Goal: Information Seeking & Learning: Learn about a topic

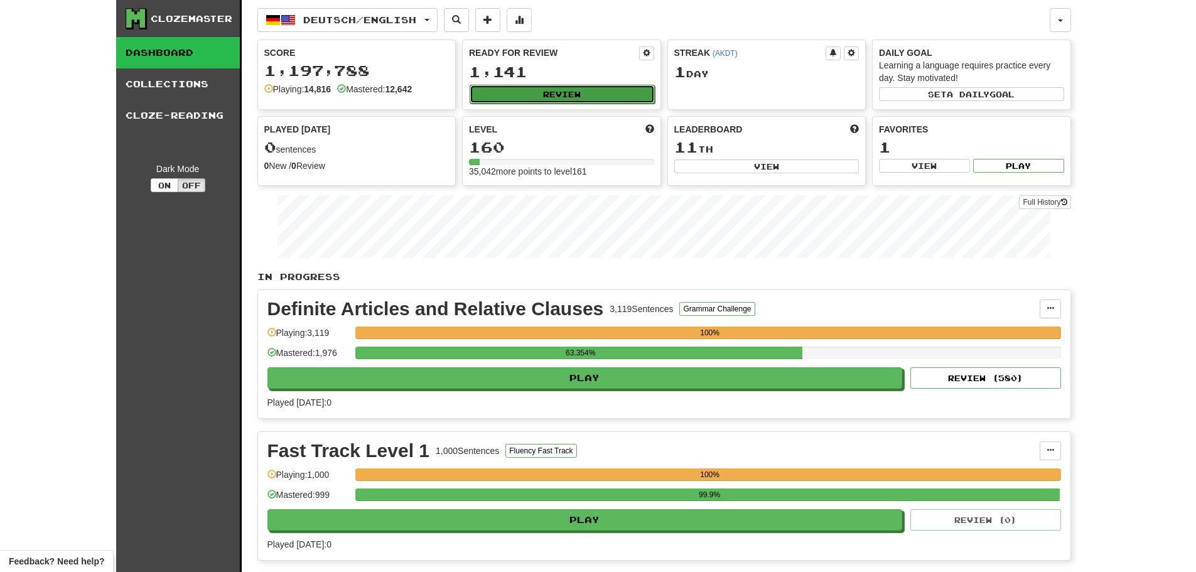
click at [573, 96] on button "Review" at bounding box center [562, 94] width 185 height 19
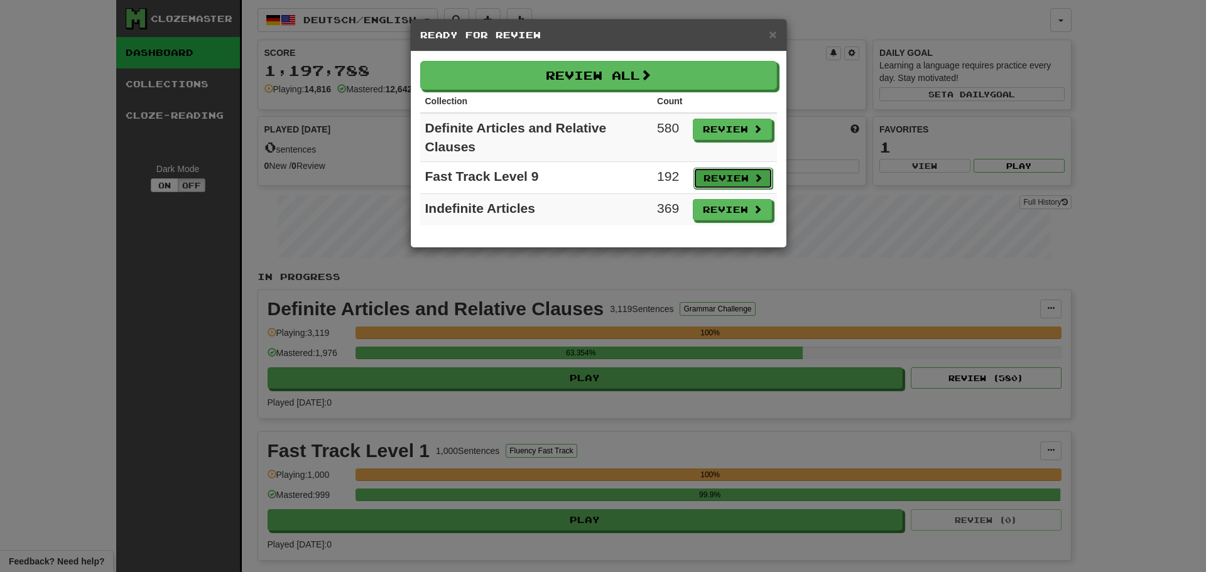
click at [722, 181] on button "Review" at bounding box center [732, 178] width 79 height 21
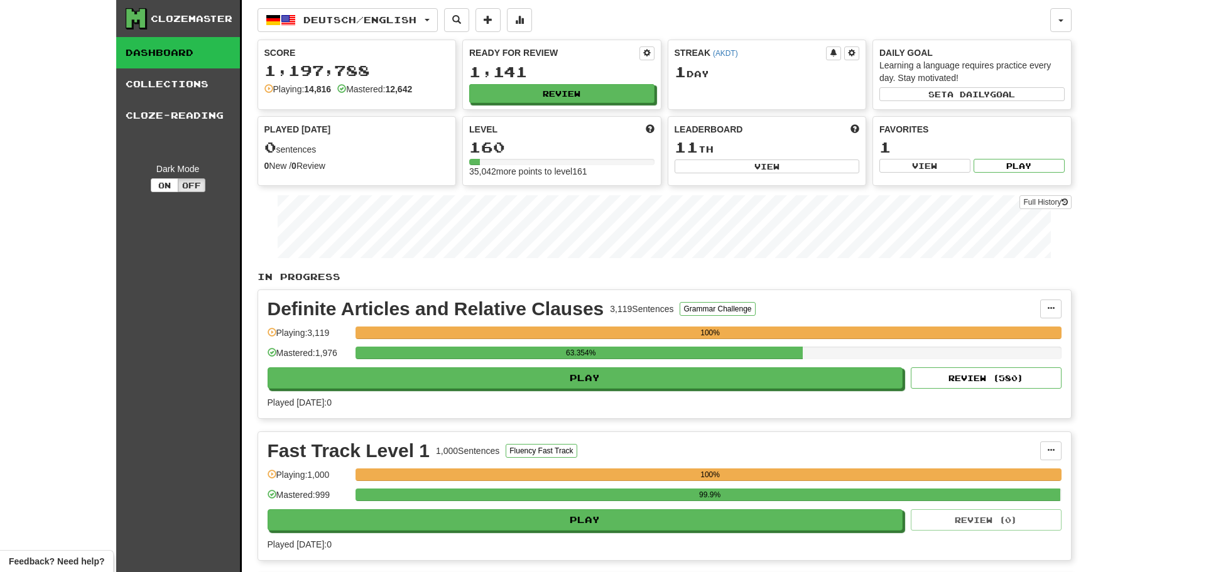
select select "**"
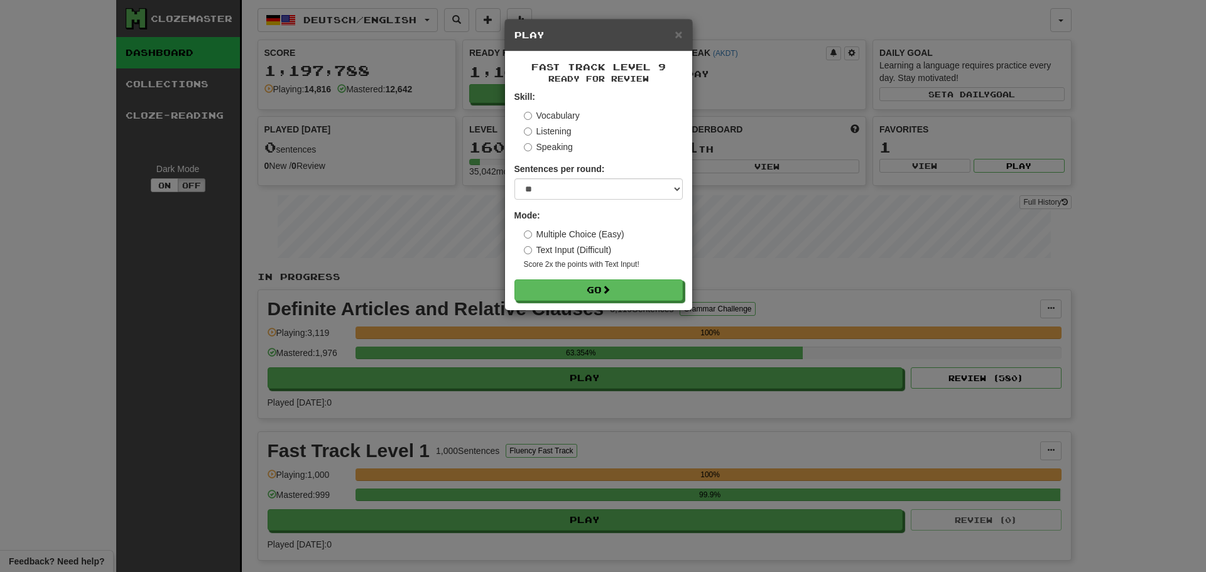
click at [590, 239] on label "Multiple Choice (Easy)" at bounding box center [574, 234] width 100 height 13
click at [589, 292] on button "Go" at bounding box center [599, 290] width 168 height 21
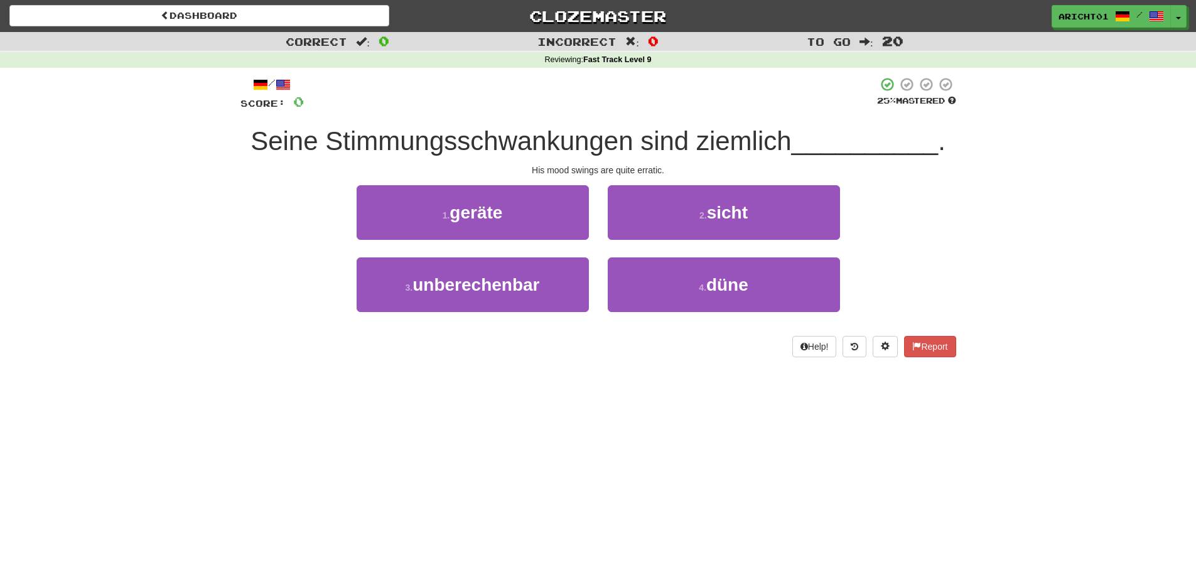
drag, startPoint x: 243, startPoint y: 260, endPoint x: 252, endPoint y: 261, distance: 9.5
click at [252, 261] on div "3 . unberechenbar 4 . düne" at bounding box center [599, 293] width 754 height 72
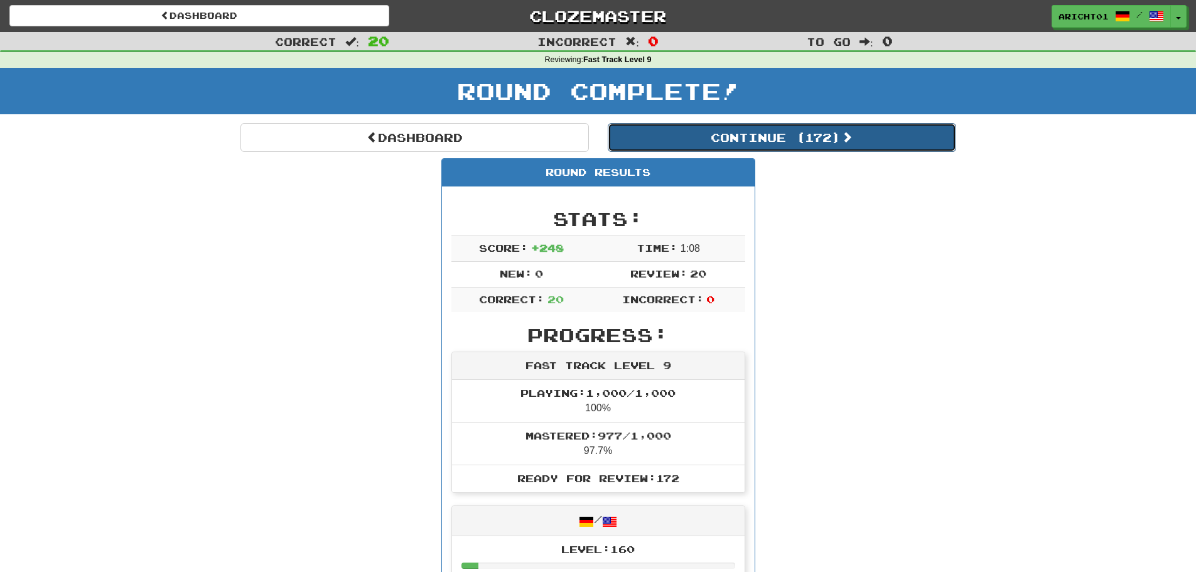
click at [723, 143] on button "Continue ( 172 )" at bounding box center [782, 137] width 349 height 29
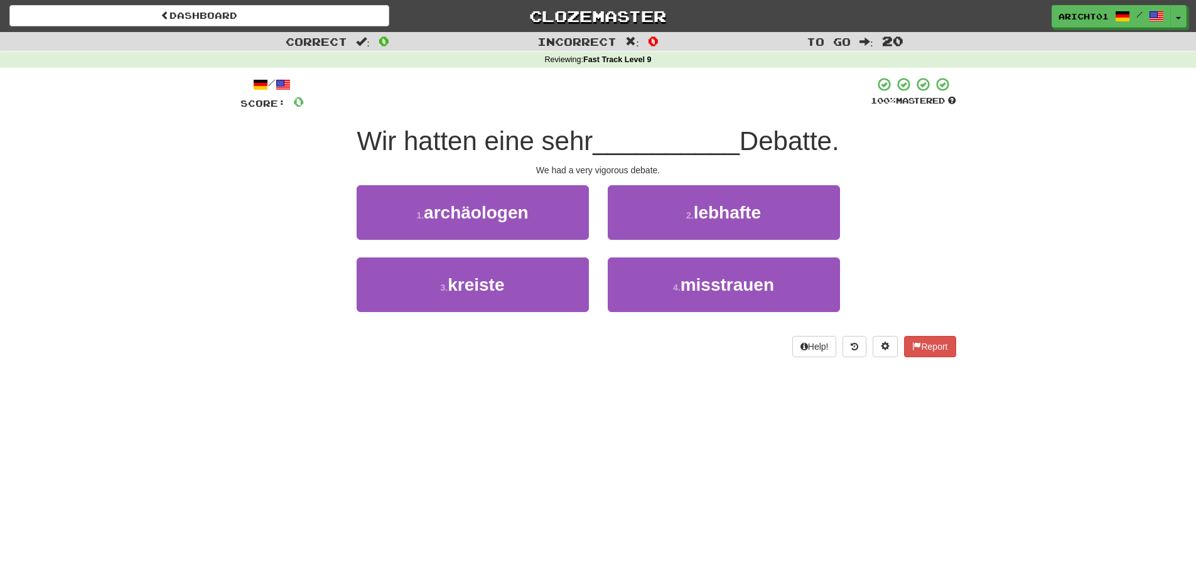
click at [234, 237] on div "/ Score: 0 100 % Mastered Wir hatten eine sehr __________ Debatte. We had a ver…" at bounding box center [598, 221] width 735 height 307
click at [234, 235] on div "/ Score: 0 100 % Mastered Wir hatten eine sehr __________ Debatte. We had a ver…" at bounding box center [598, 221] width 735 height 307
click at [237, 222] on div "/ Score: 0 100 % Mastered Wir hatten eine sehr __________ Debatte. We had a ver…" at bounding box center [598, 221] width 735 height 307
click at [239, 220] on div "/ Score: 0 100 % Mastered Wir hatten eine sehr __________ Debatte. We had a ver…" at bounding box center [598, 221] width 735 height 307
click at [233, 149] on div "/ Score: 0 100 % Mastered Wir hatten eine sehr __________ Debatte. We had a ver…" at bounding box center [598, 221] width 735 height 307
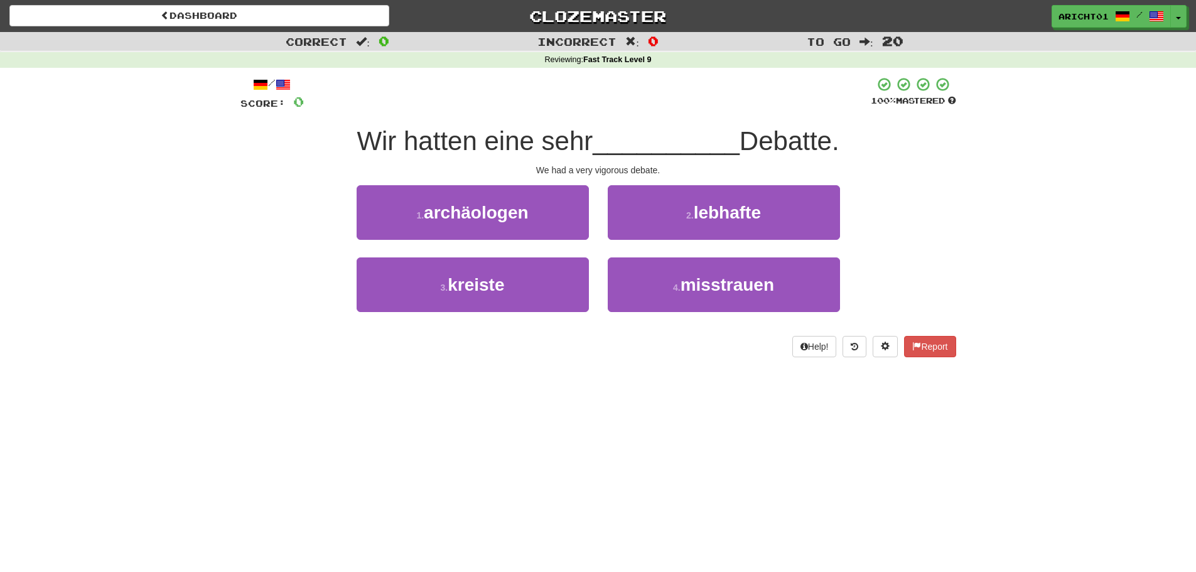
click at [202, 198] on div "Correct : 0 Incorrect : 0 To go : 20 Reviewing : Fast Track Level 9 / Score: 0 …" at bounding box center [598, 203] width 1196 height 343
click at [201, 214] on div "Correct : 0 Incorrect : 0 To go : 20 Reviewing : Fast Track Level 9 / Score: 0 …" at bounding box center [598, 203] width 1196 height 343
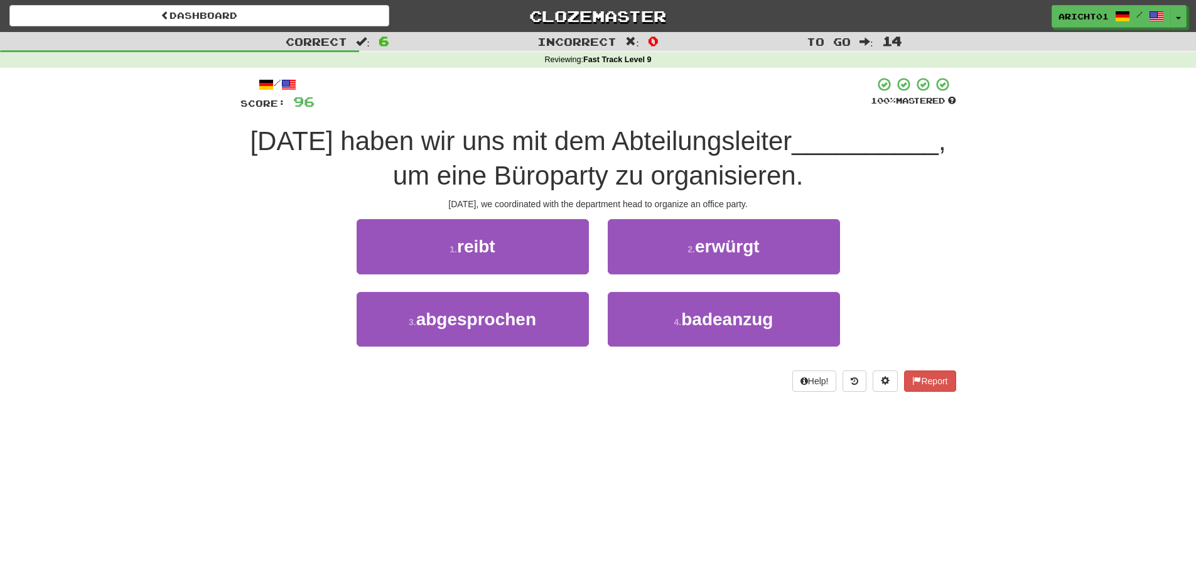
click at [666, 148] on span "[DATE] haben wir uns mit dem Abteilungsleiter" at bounding box center [521, 141] width 542 height 30
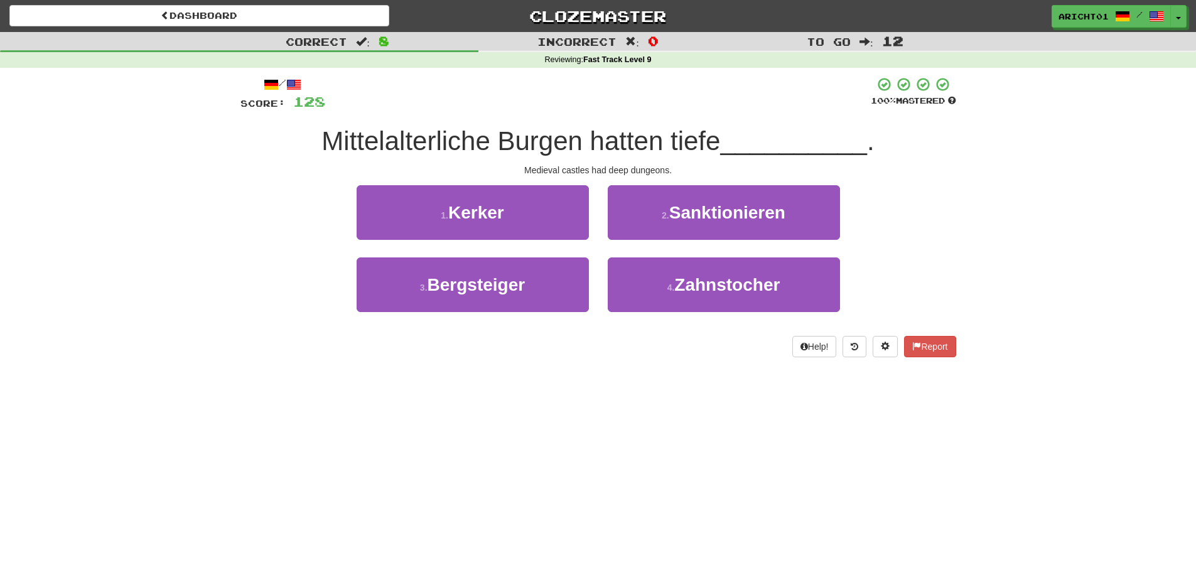
click at [624, 397] on div "Dashboard Clozemaster aricht01 / Toggle Dropdown Dashboard Leaderboard Activity…" at bounding box center [598, 286] width 1196 height 572
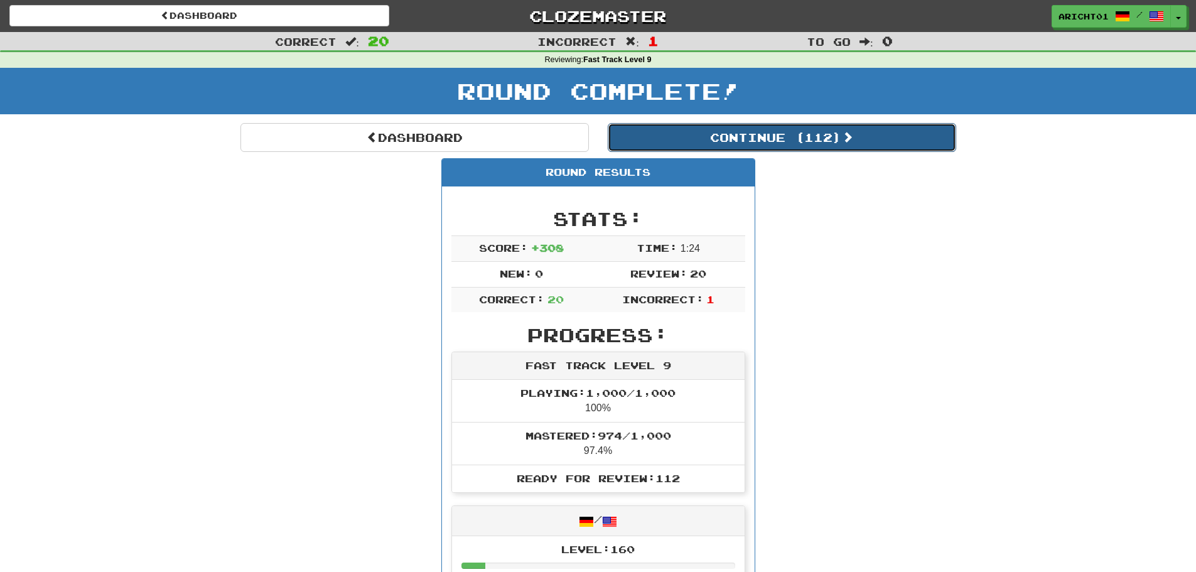
click at [842, 144] on button "Continue ( 112 )" at bounding box center [782, 137] width 349 height 29
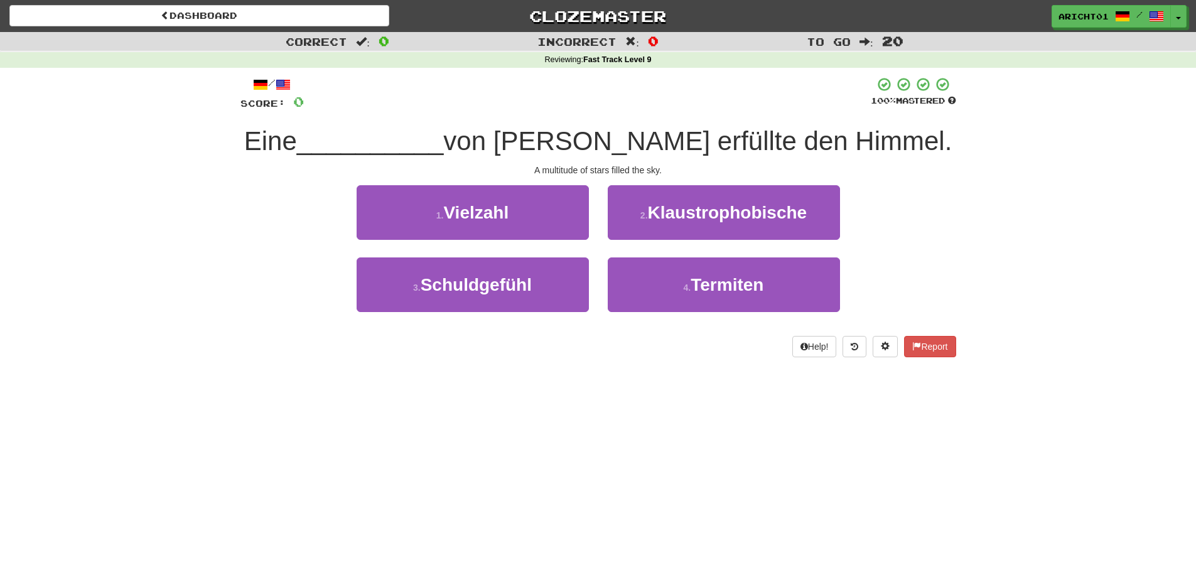
click at [262, 200] on div "1 . Vielzahl 2 . Klaustrophobische" at bounding box center [599, 221] width 754 height 72
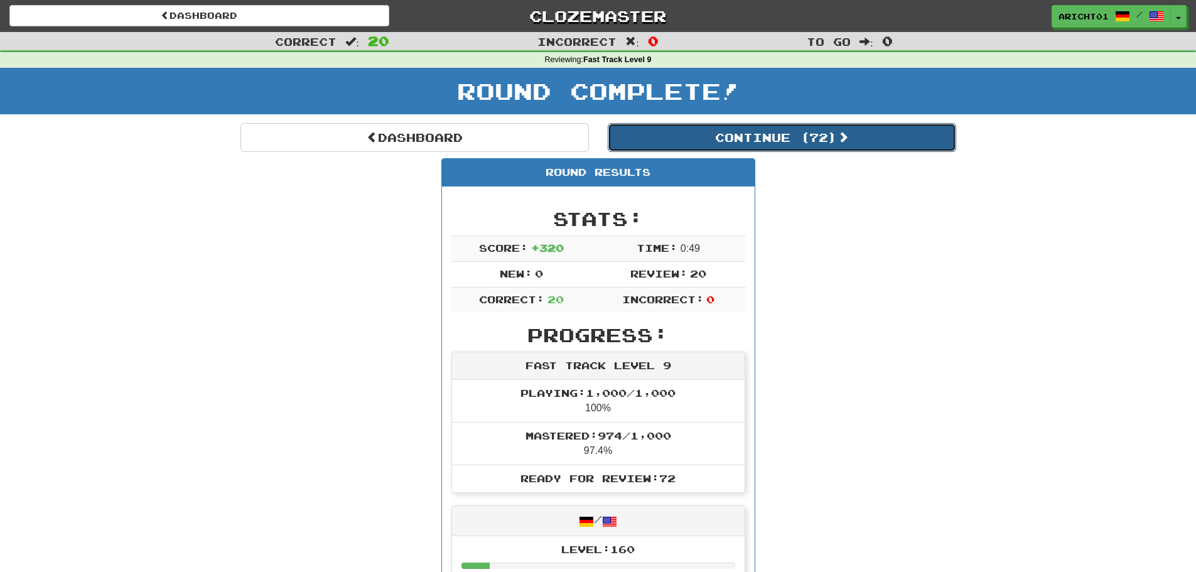
click at [782, 125] on button "Continue ( 72 )" at bounding box center [782, 137] width 349 height 29
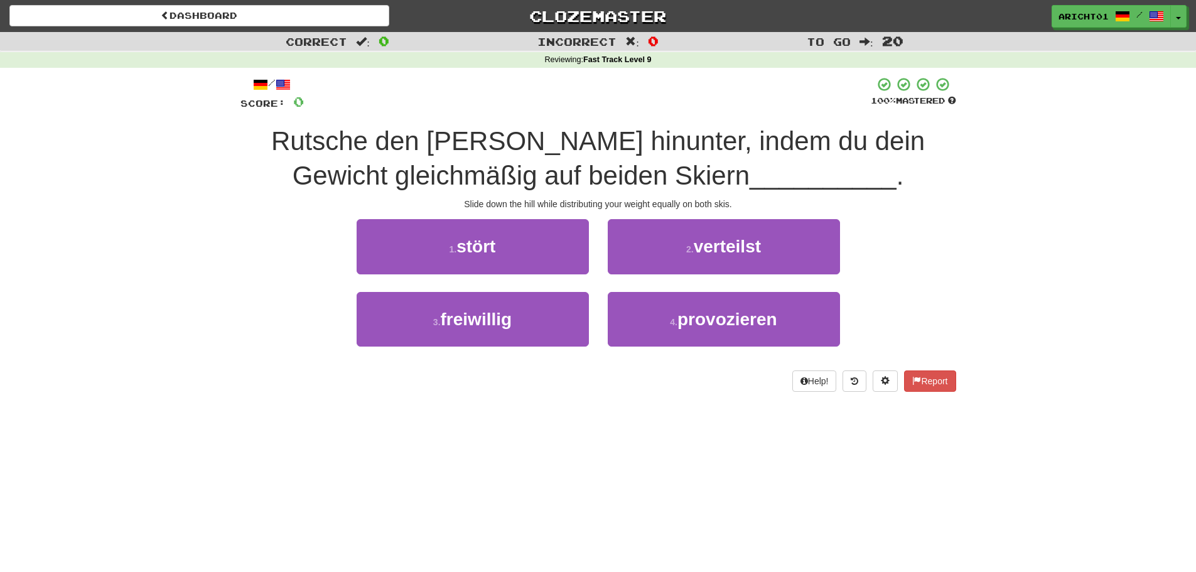
click at [255, 268] on div "1 . stört 2 . verteilst" at bounding box center [599, 255] width 754 height 72
click at [238, 260] on div "/ Score: 0 100 % Mastered [PERSON_NAME] den [PERSON_NAME] hinunter, indem du de…" at bounding box center [598, 238] width 735 height 341
click at [195, 195] on div "Correct : 0 Incorrect : 0 To go : 20 Reviewing : Fast Track Level 9 / Score: 0 …" at bounding box center [598, 220] width 1196 height 377
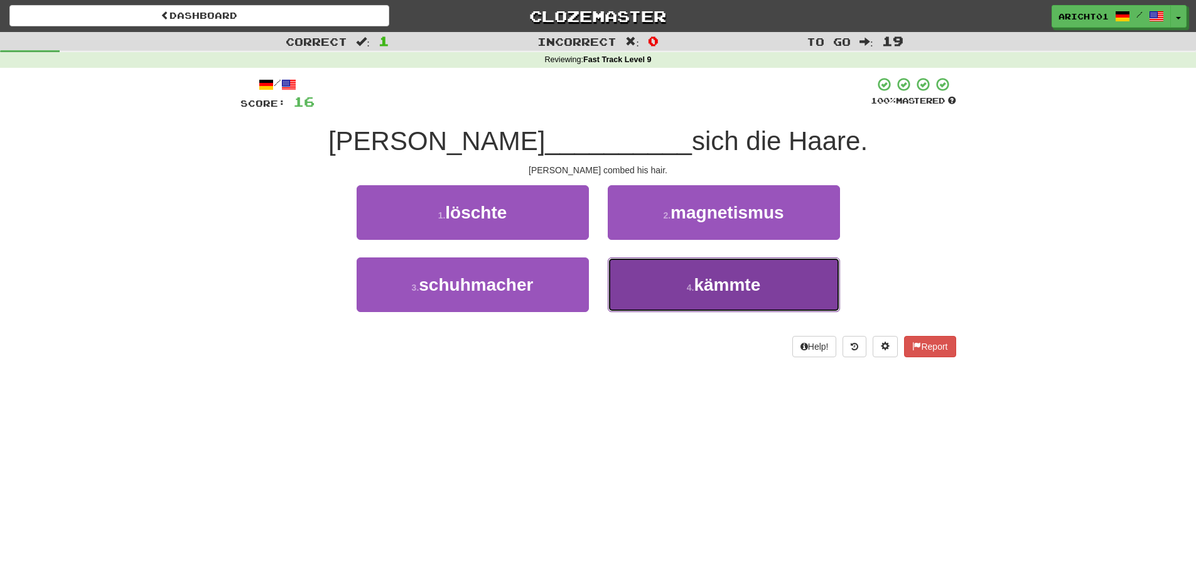
click at [725, 296] on button "4 . kämmte" at bounding box center [724, 284] width 232 height 55
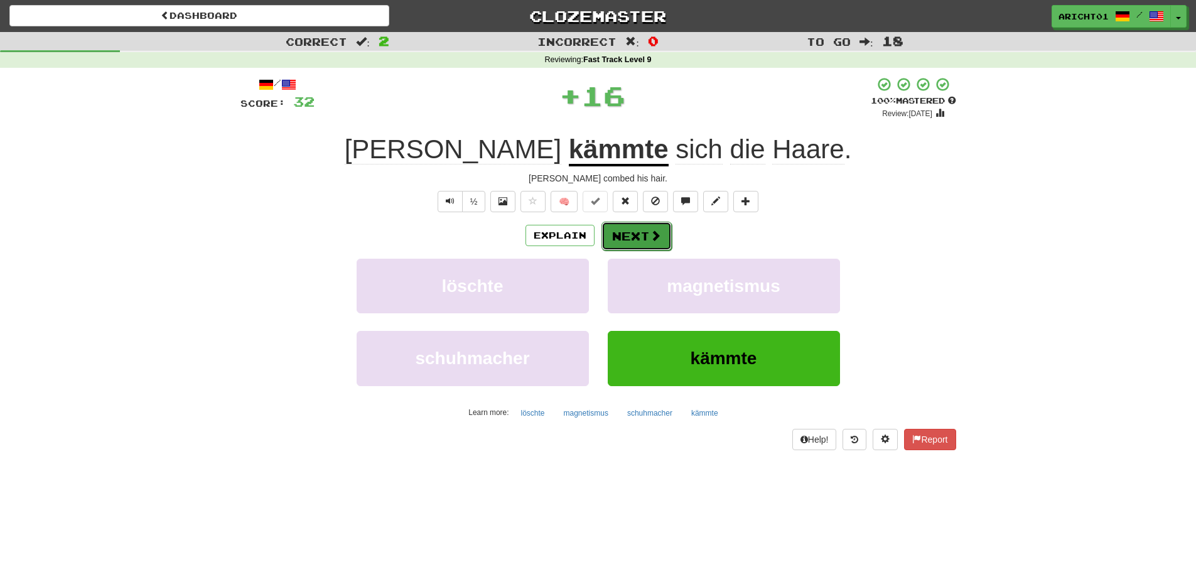
click at [647, 235] on button "Next" at bounding box center [637, 236] width 70 height 29
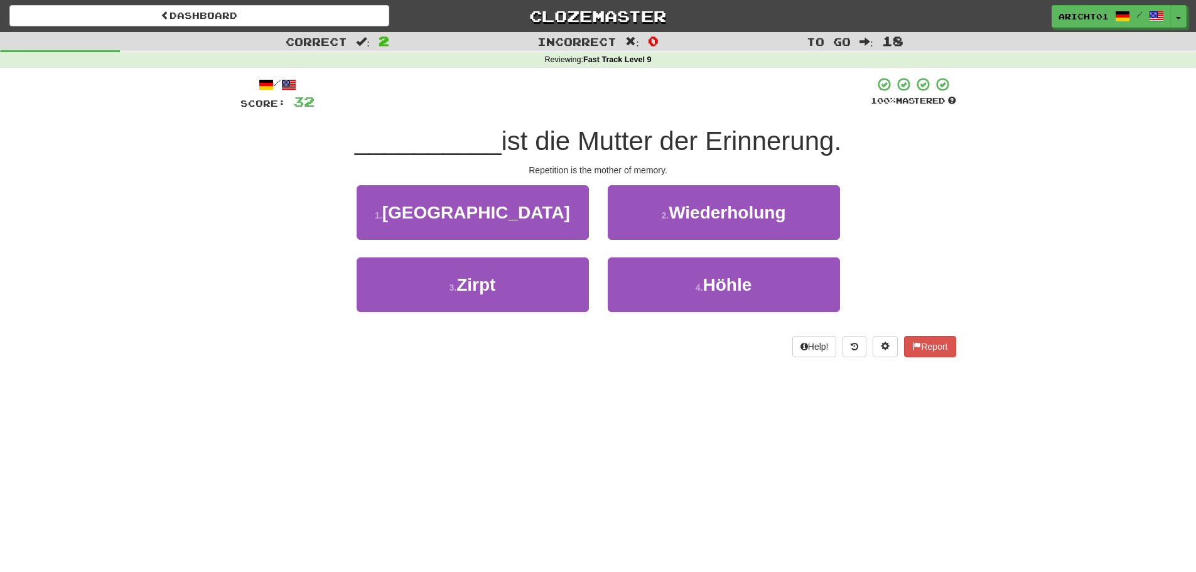
click at [126, 200] on div "Correct : 2 Incorrect : 0 To go : 18 Reviewing : Fast Track Level 9 / Score: 32…" at bounding box center [598, 203] width 1196 height 343
click at [174, 257] on div "Correct : 2 Incorrect : 0 To go : 18 Reviewing : Fast Track Level 9 / Score: 32…" at bounding box center [598, 203] width 1196 height 343
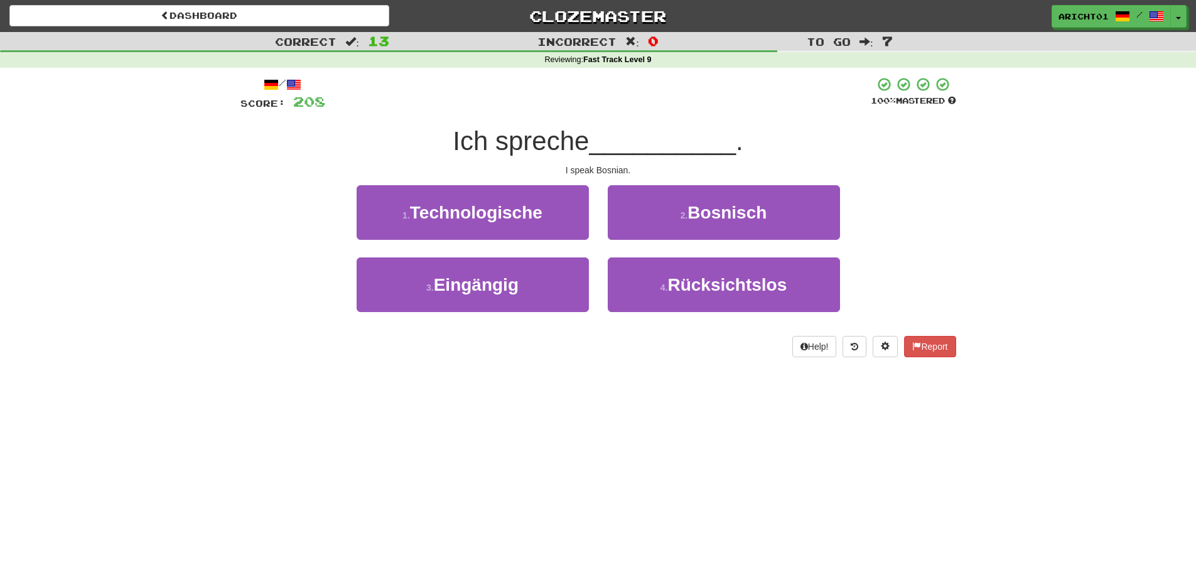
click at [795, 146] on div "Ich spreche __________ ." at bounding box center [599, 141] width 716 height 35
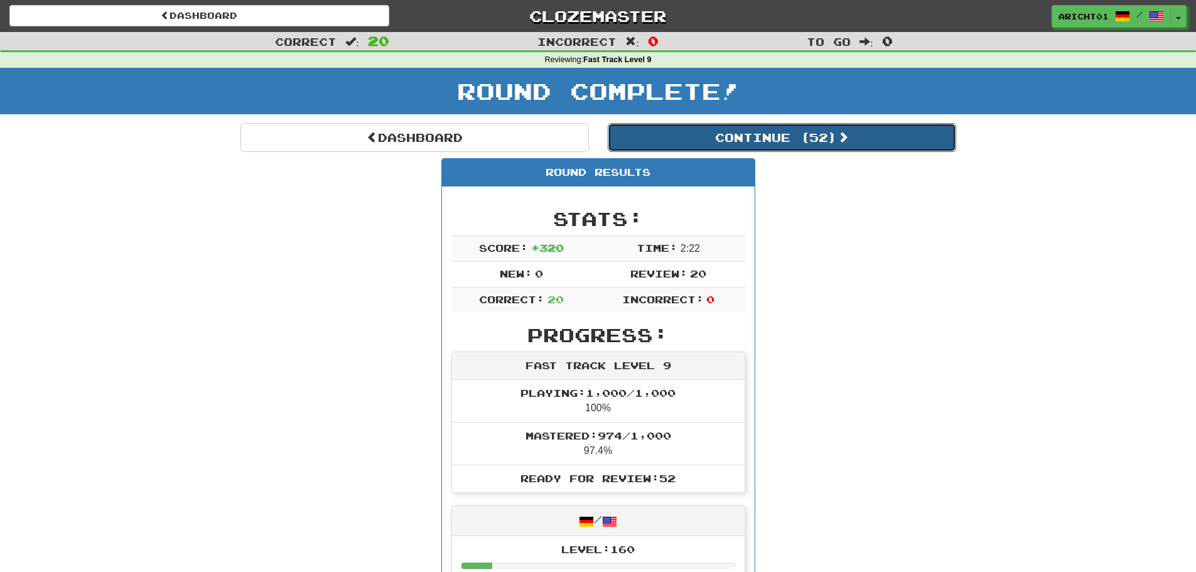
click at [813, 144] on button "Continue ( 52 )" at bounding box center [782, 137] width 349 height 29
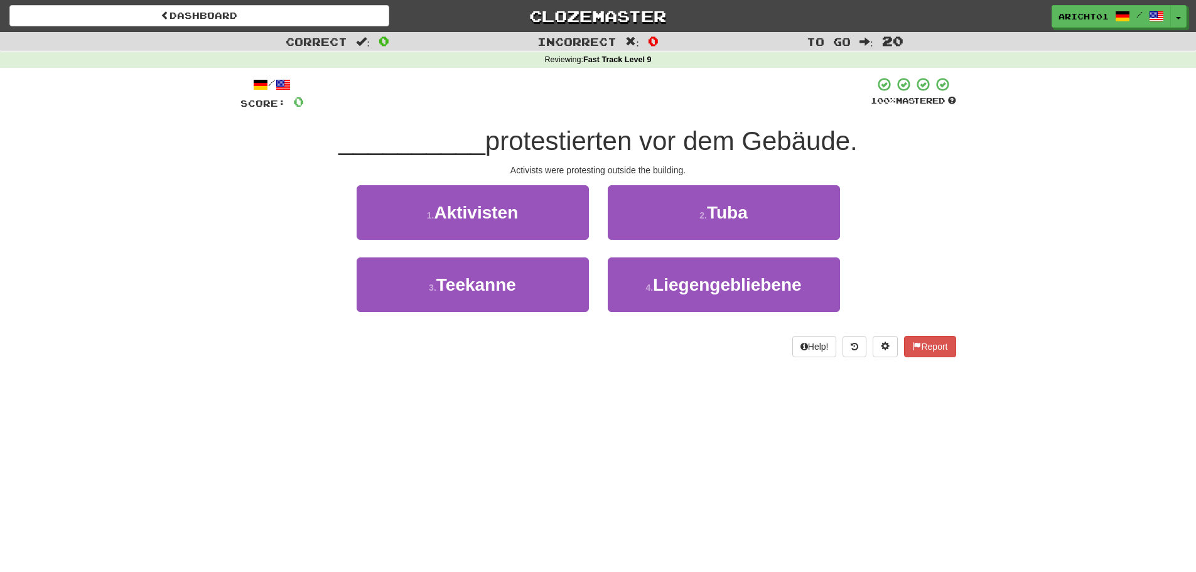
click at [510, 495] on div "Dashboard Clozemaster aricht01 / Toggle Dropdown Dashboard Leaderboard Activity…" at bounding box center [598, 286] width 1196 height 572
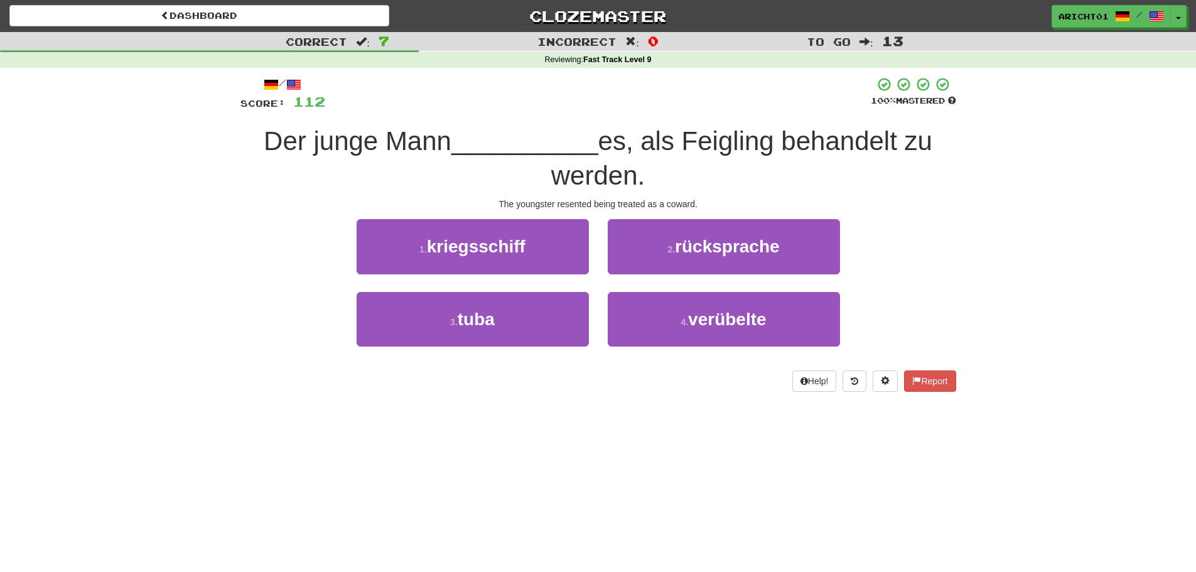
click at [224, 233] on div "Correct : 7 Incorrect : 0 To go : 13 Reviewing : Fast Track Level 9 / Score: 11…" at bounding box center [598, 220] width 1196 height 377
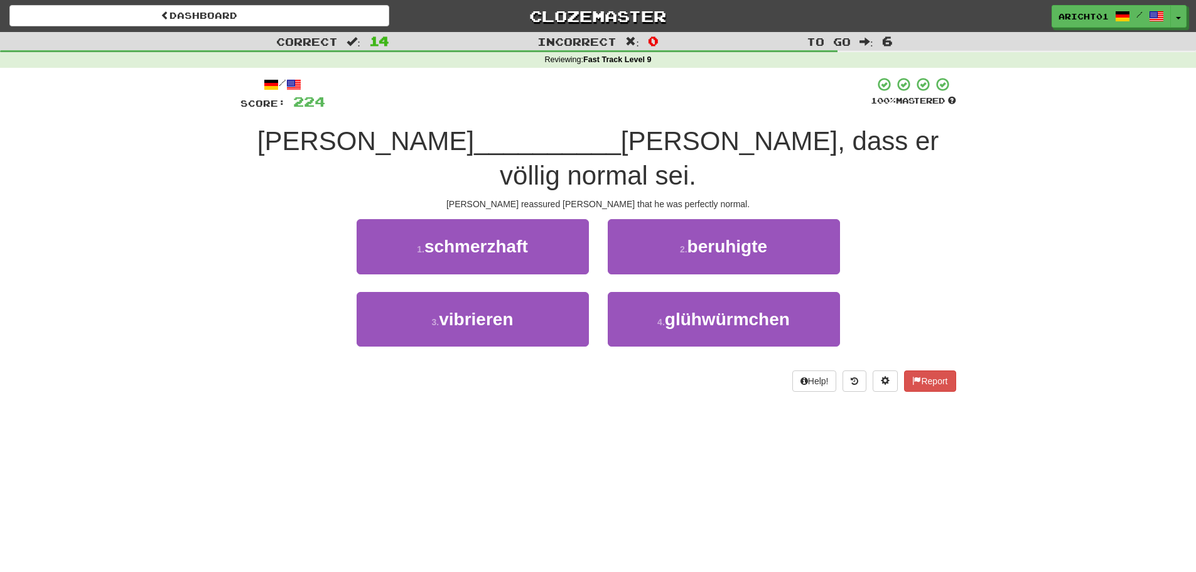
click at [587, 393] on div "Dashboard Clozemaster aricht01 / Toggle Dropdown Dashboard Leaderboard Activity…" at bounding box center [598, 286] width 1196 height 572
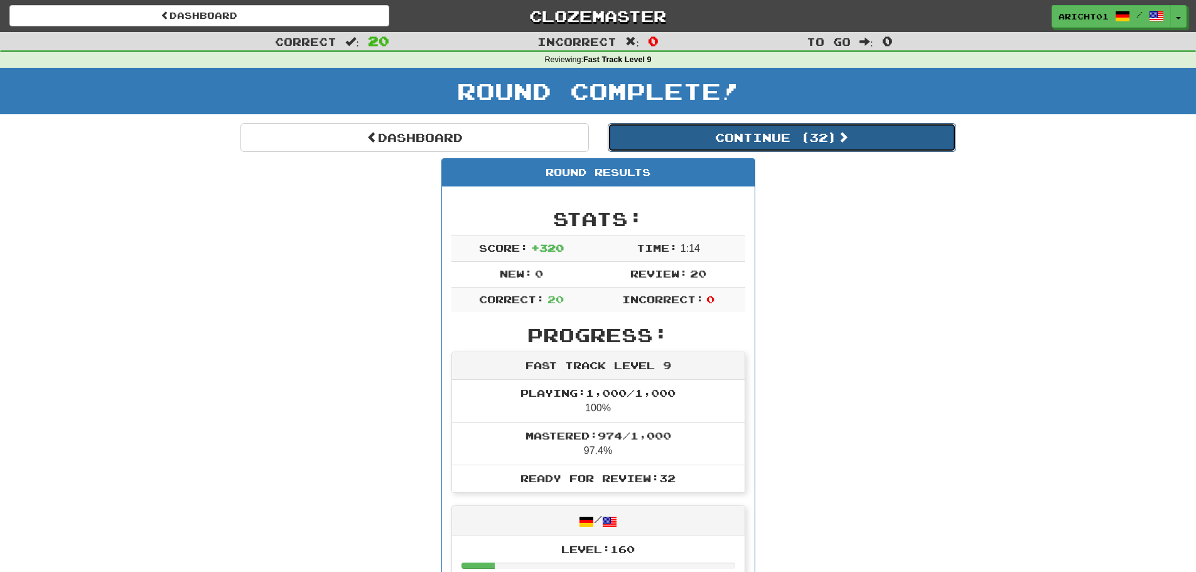
click at [806, 127] on button "Continue ( 32 )" at bounding box center [782, 137] width 349 height 29
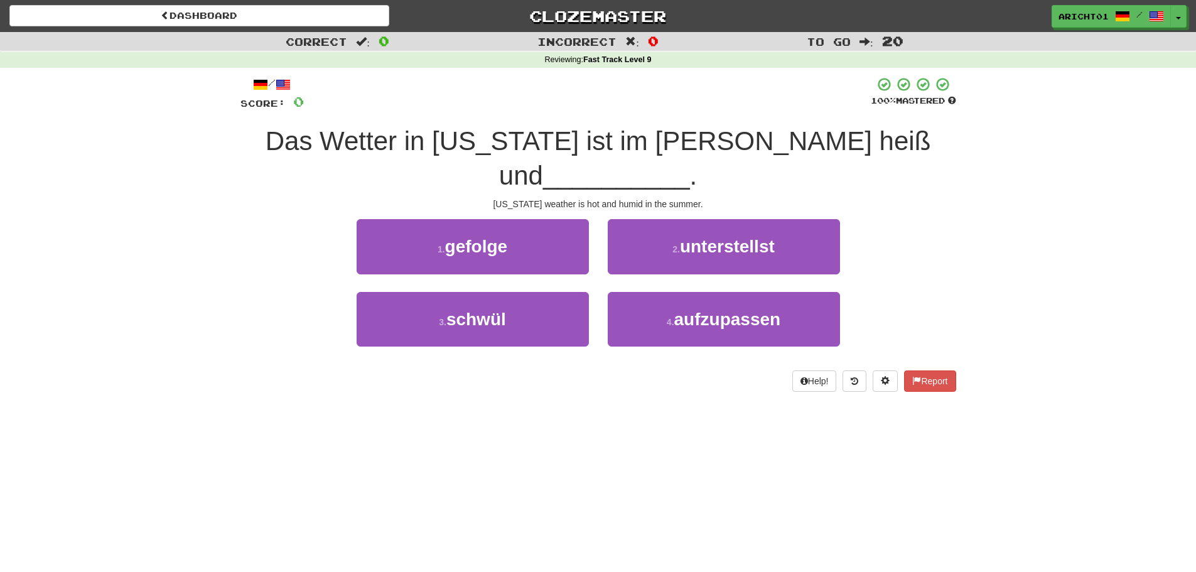
click at [218, 220] on div "Correct : 0 Incorrect : 0 To go : 20 Reviewing : Fast Track Level 9 / Score: 0 …" at bounding box center [598, 220] width 1196 height 377
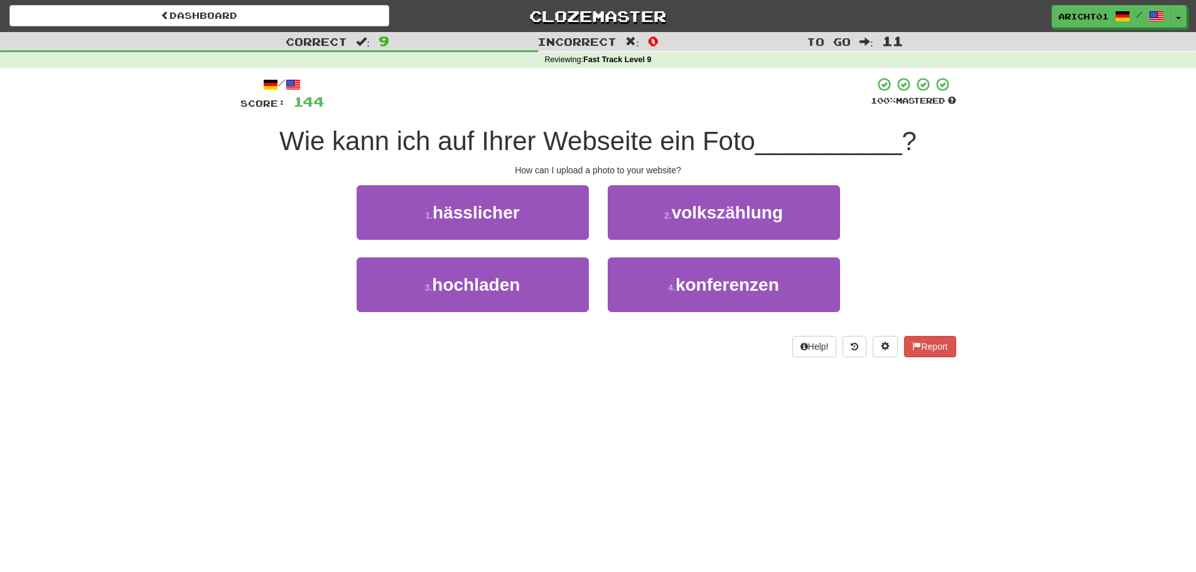
click at [99, 181] on div "Correct : 9 Incorrect : 0 To go : 11 Reviewing : Fast Track Level 9 / Score: 14…" at bounding box center [598, 203] width 1196 height 343
click at [156, 178] on div "Correct : 9 Incorrect : 0 To go : 11 Reviewing : Fast Track Level 9 / Score: 14…" at bounding box center [598, 203] width 1196 height 343
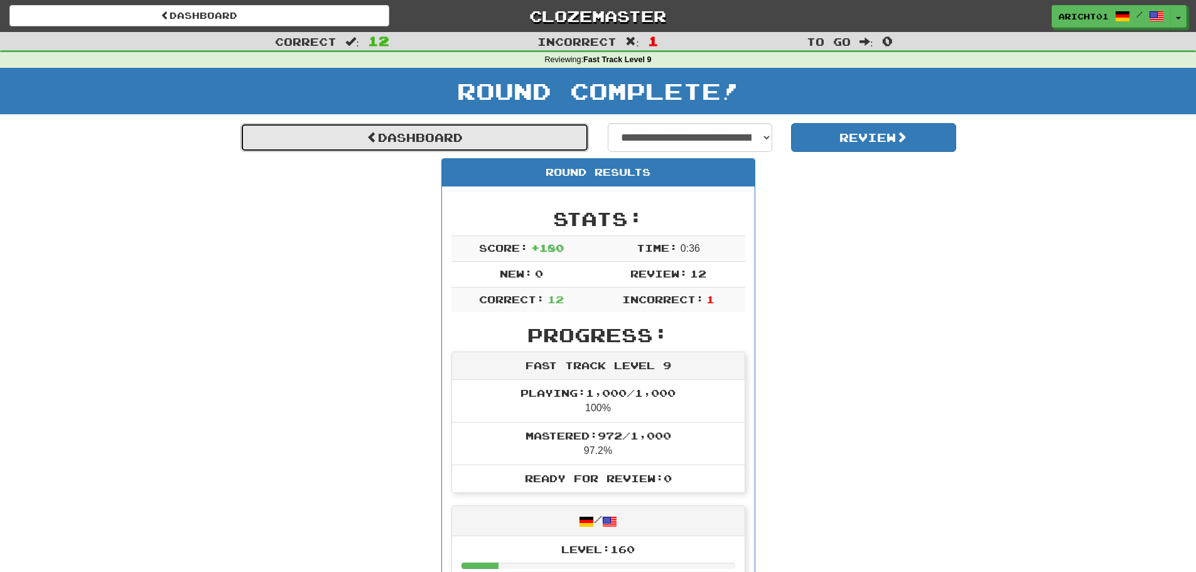
click at [544, 139] on link "Dashboard" at bounding box center [415, 137] width 349 height 29
